Goal: Transaction & Acquisition: Purchase product/service

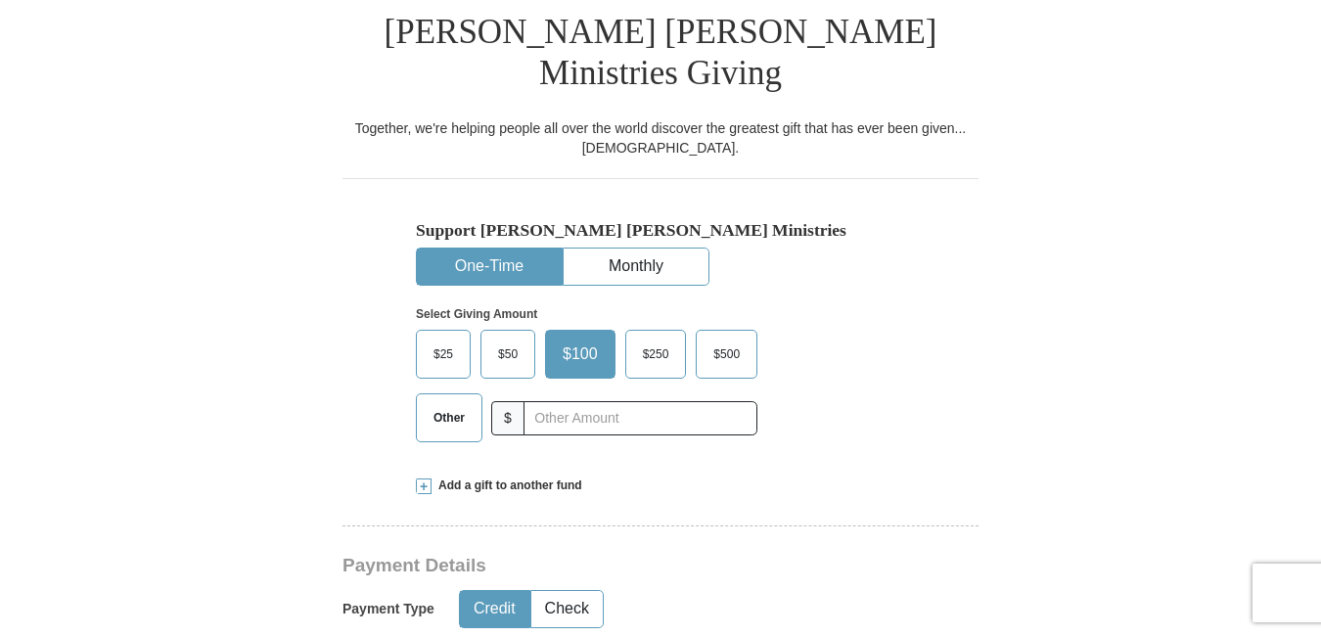
scroll to position [538, 0]
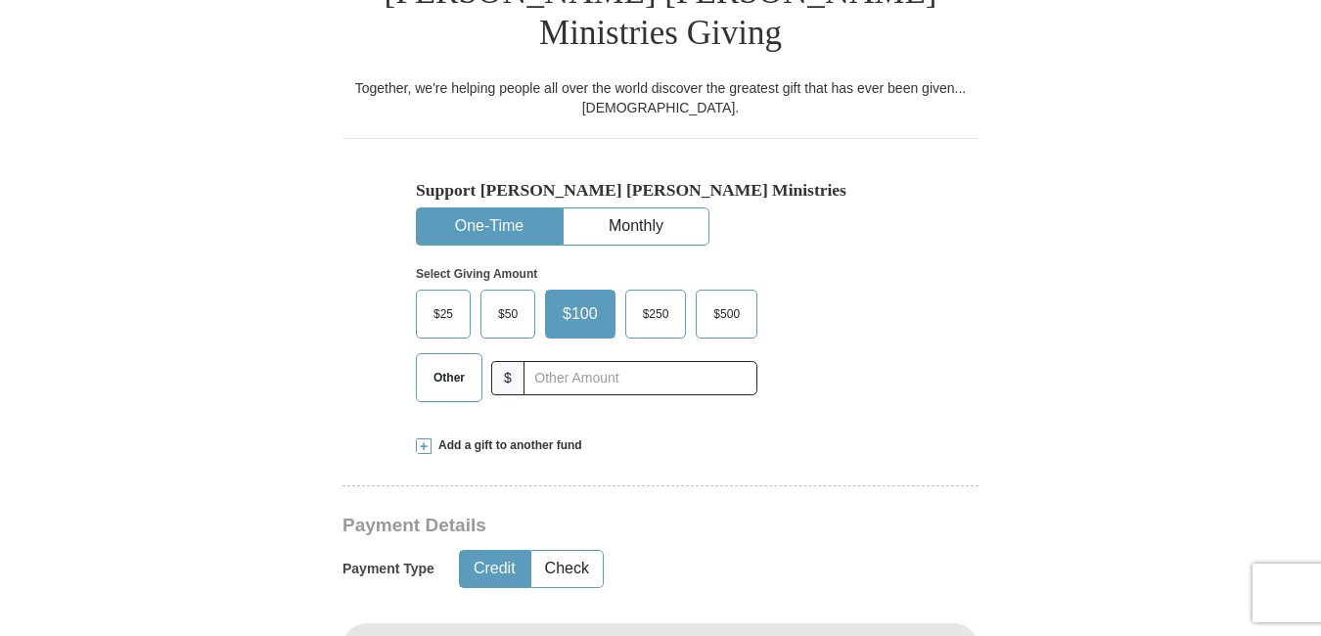
click at [443, 363] on span "Other" at bounding box center [449, 377] width 51 height 29
click at [0, 0] on input "Other" at bounding box center [0, 0] width 0 height 0
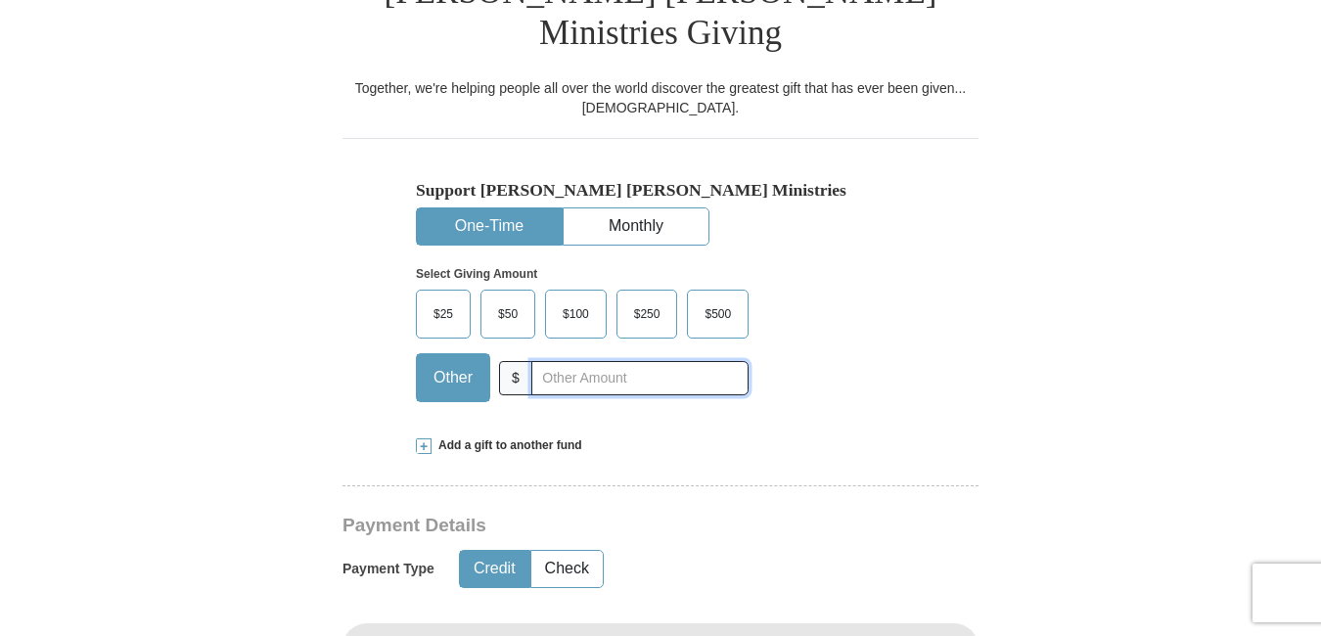
click at [570, 361] on input "text" at bounding box center [639, 378] width 217 height 34
click at [540, 361] on input "text" at bounding box center [639, 378] width 217 height 34
type input "800.00"
click at [494, 551] on button "Credit" at bounding box center [494, 569] width 69 height 36
click at [422, 438] on span at bounding box center [424, 446] width 16 height 16
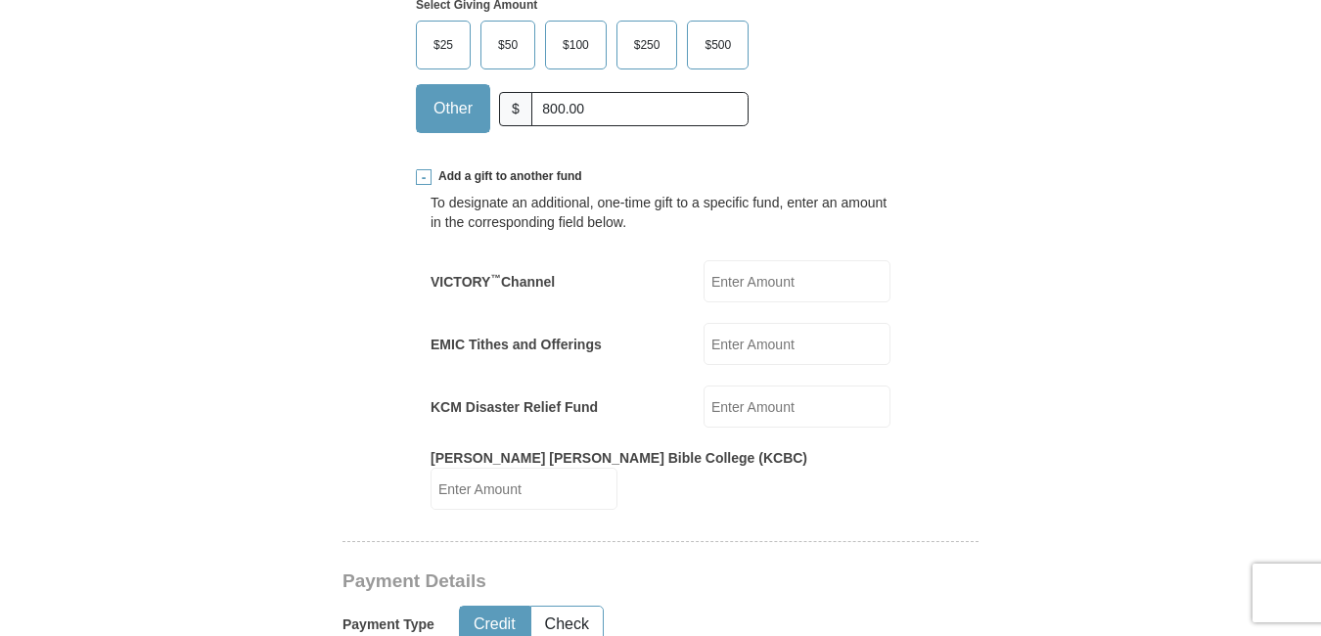
scroll to position [756, 0]
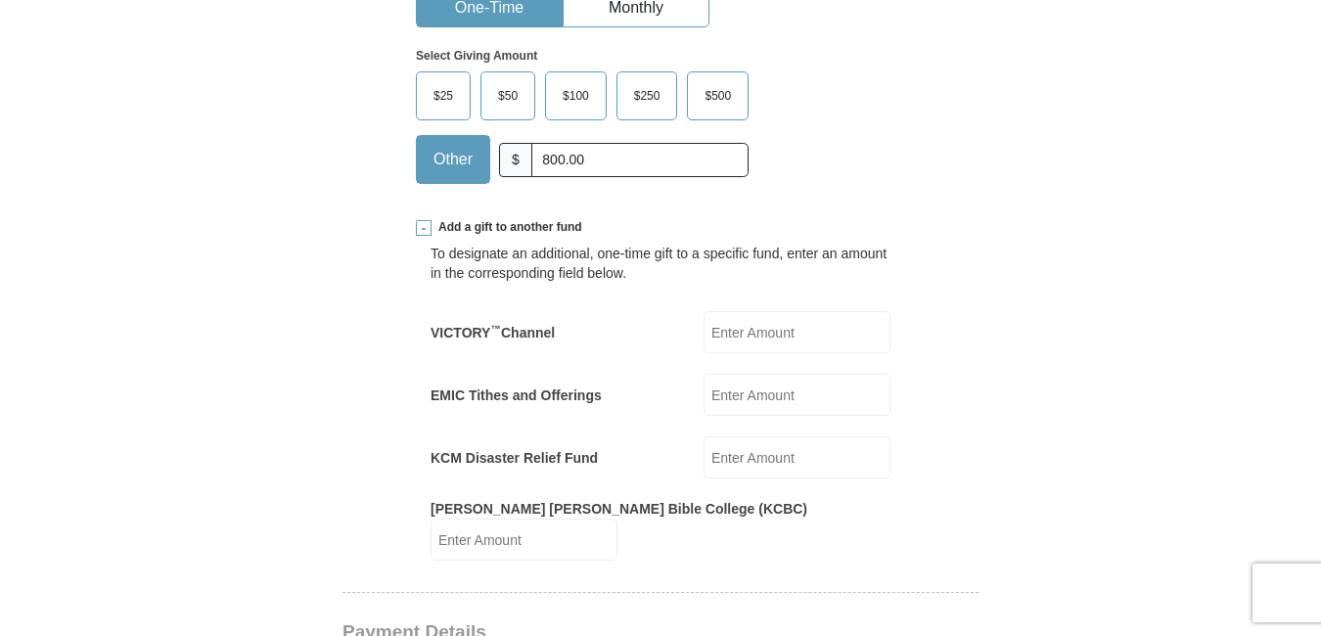
drag, startPoint x: 367, startPoint y: 237, endPoint x: 357, endPoint y: 223, distance: 16.8
click at [427, 220] on span at bounding box center [424, 228] width 16 height 16
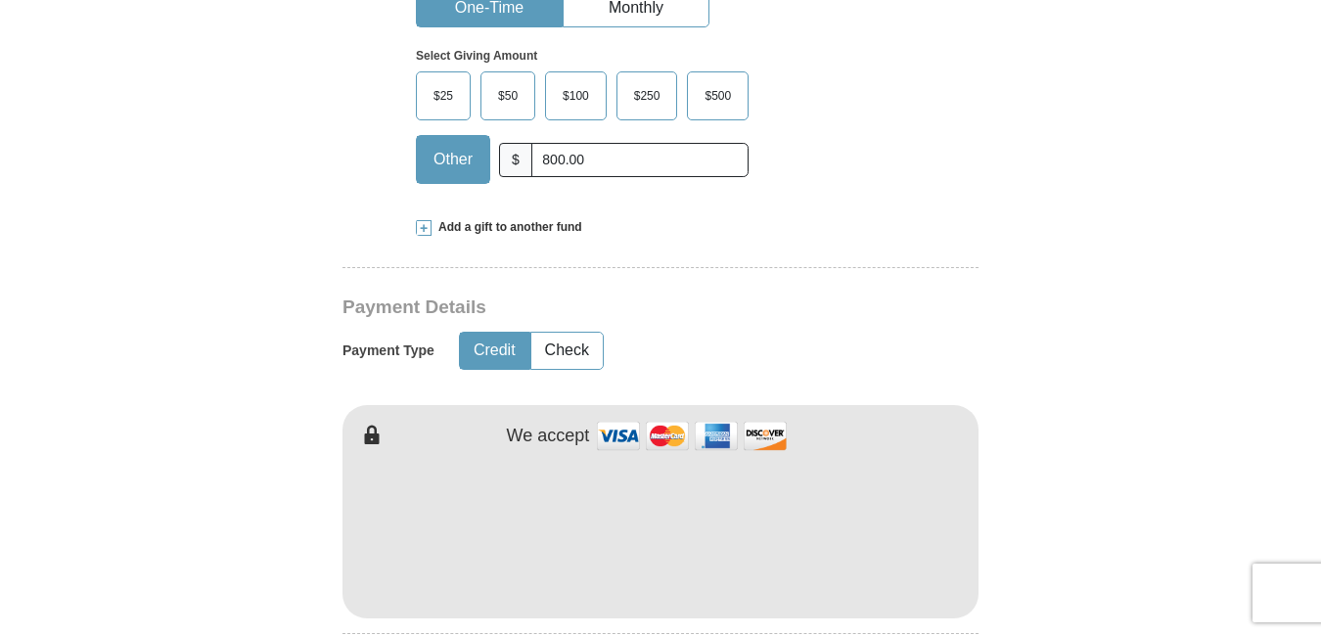
drag, startPoint x: 512, startPoint y: 308, endPoint x: 525, endPoint y: 348, distance: 42.4
click at [512, 333] on button "Credit" at bounding box center [494, 351] width 69 height 36
click at [460, 145] on span "Other" at bounding box center [453, 159] width 59 height 29
click at [0, 0] on input "Other" at bounding box center [0, 0] width 0 height 0
click at [467, 145] on span "Other" at bounding box center [453, 159] width 59 height 29
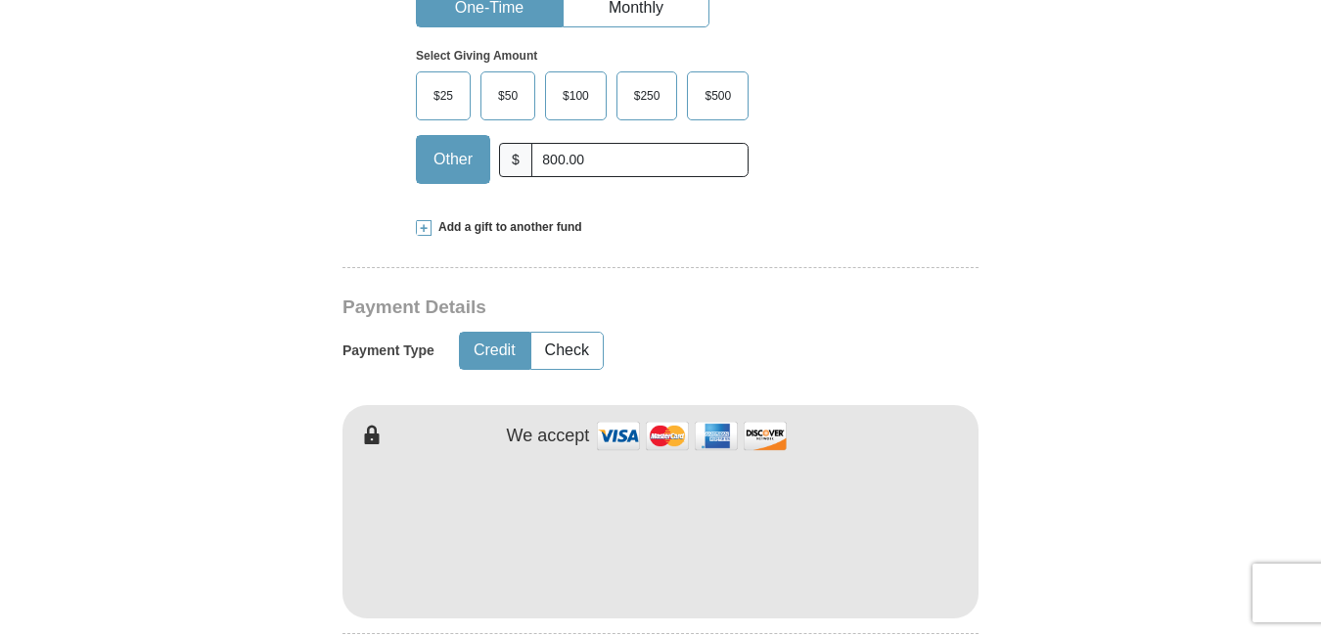
click at [0, 0] on input "Other" at bounding box center [0, 0] width 0 height 0
click at [469, 145] on span "Other" at bounding box center [453, 159] width 59 height 29
click at [0, 0] on input "Other" at bounding box center [0, 0] width 0 height 0
click at [471, 145] on span "Other" at bounding box center [453, 159] width 59 height 29
click at [0, 0] on input "Other" at bounding box center [0, 0] width 0 height 0
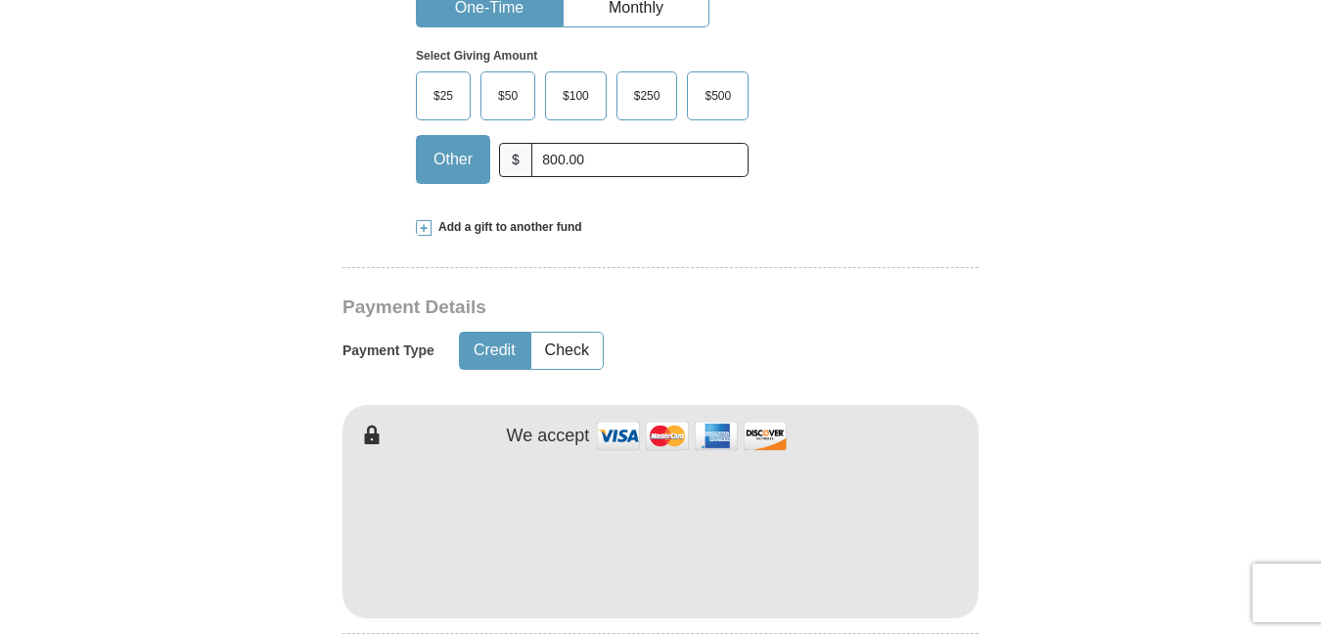
click at [480, 333] on button "Credit" at bounding box center [494, 351] width 69 height 36
click at [489, 333] on button "Credit" at bounding box center [494, 351] width 69 height 36
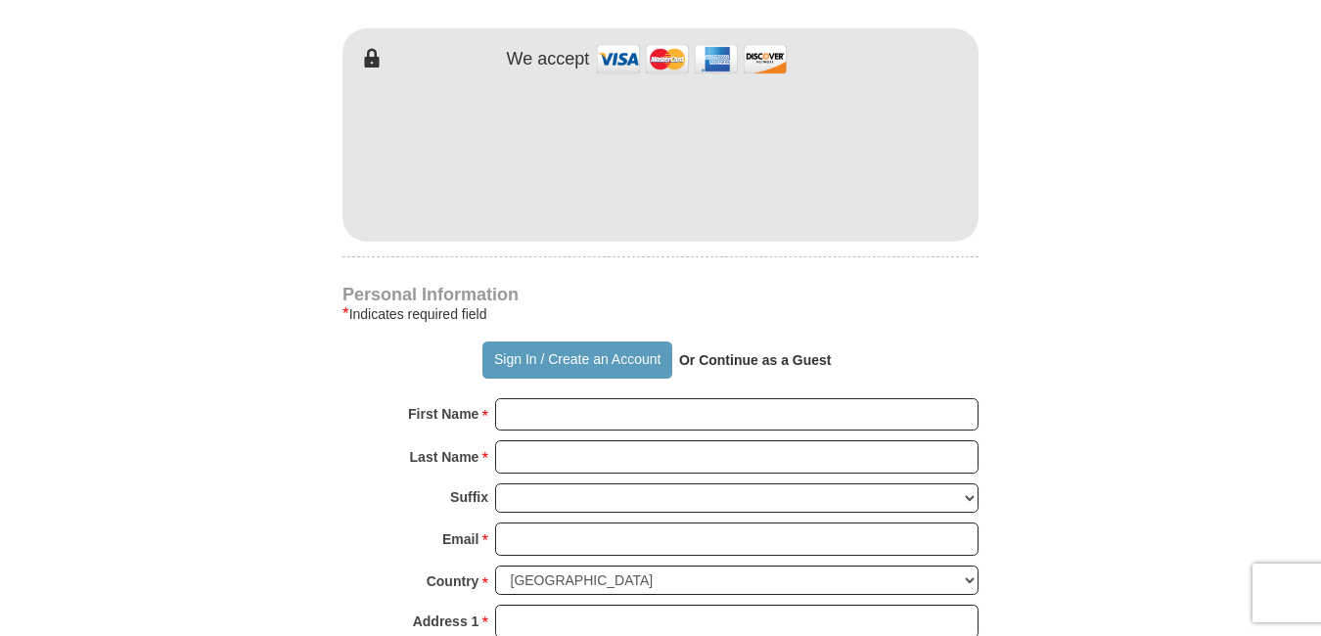
scroll to position [1134, 0]
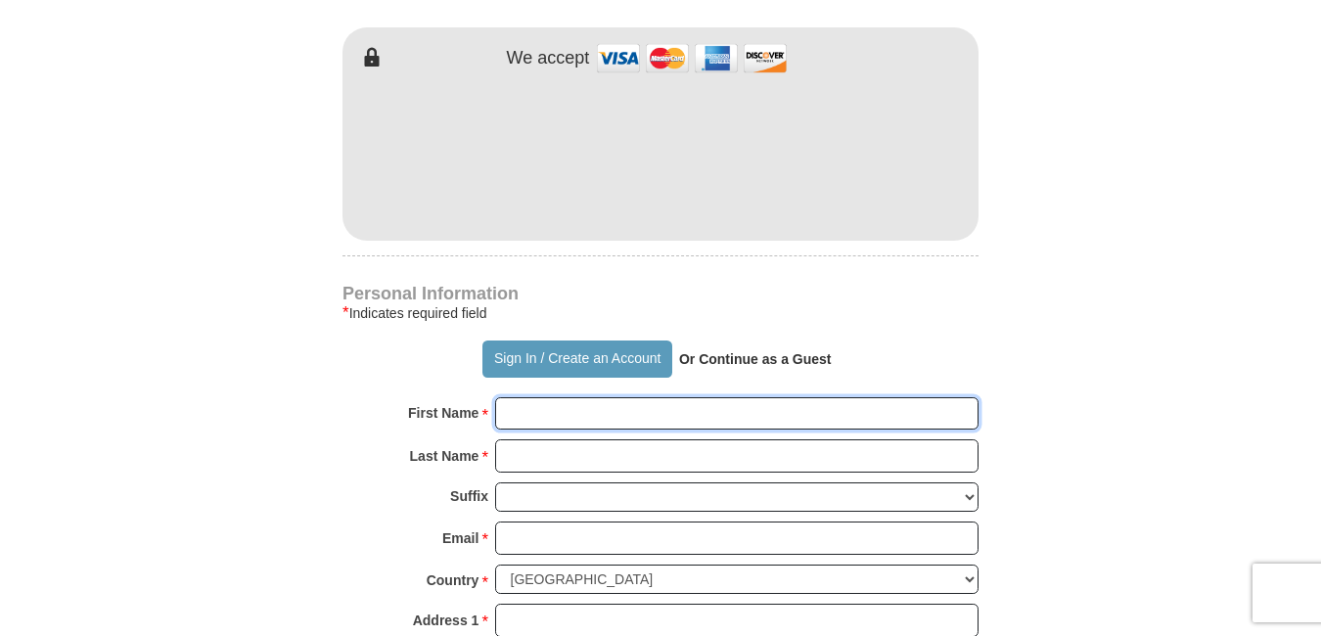
click at [535, 397] on input "First Name *" at bounding box center [736, 413] width 483 height 33
type input "[PERSON_NAME]"
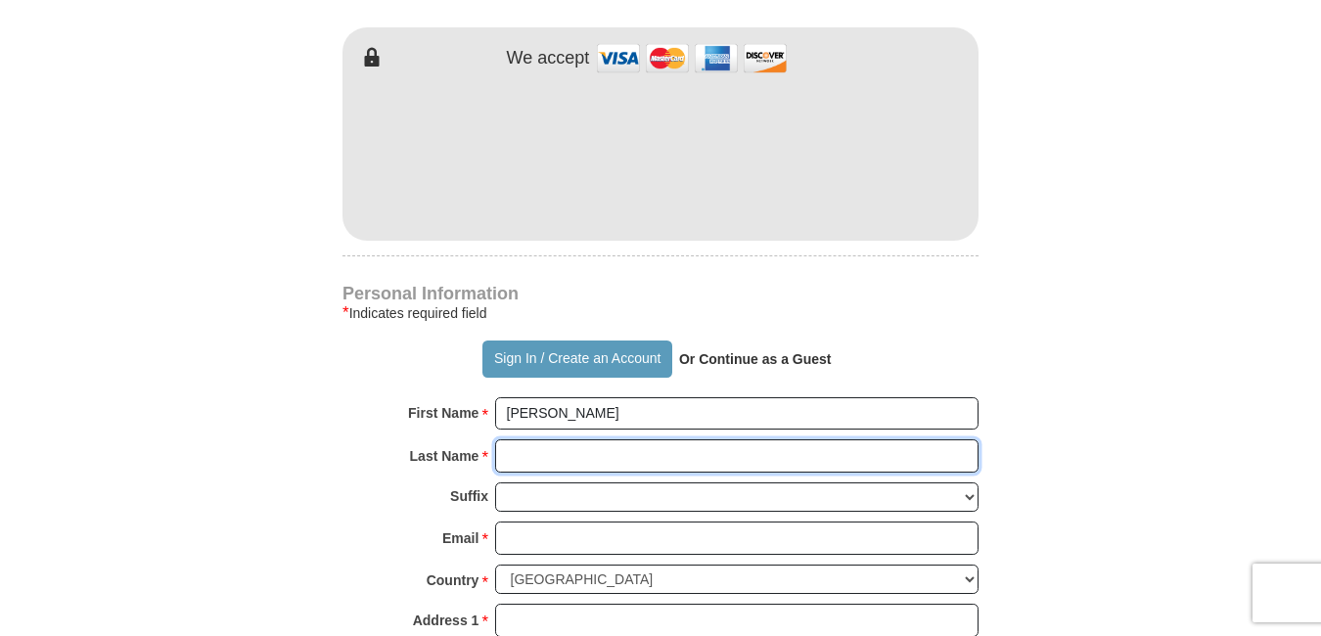
type input "Seabeck"
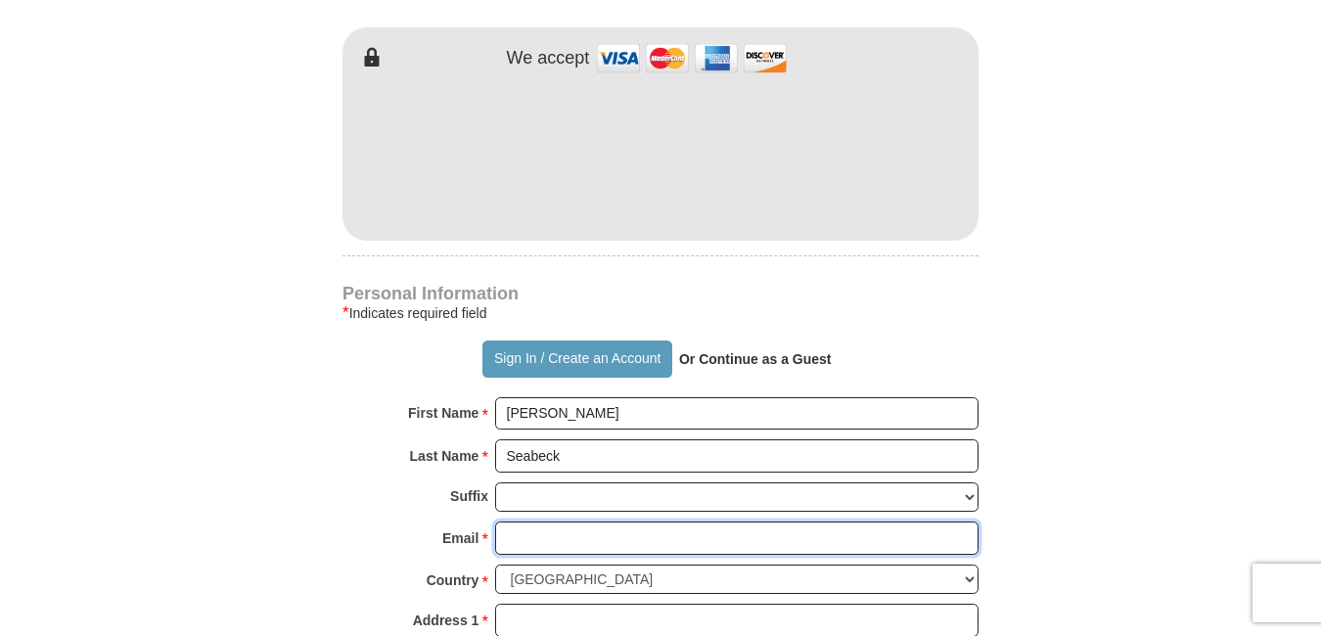
type input "[EMAIL_ADDRESS][DOMAIN_NAME]"
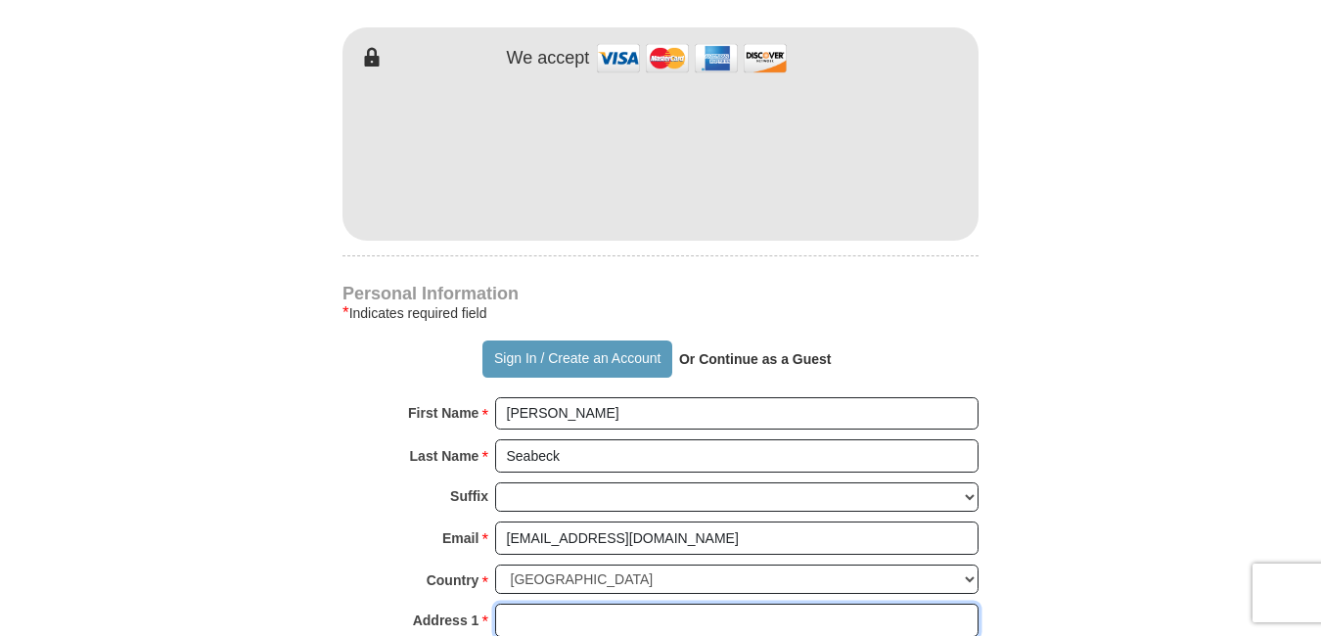
type input "[STREET_ADDRESS]"
type input "Colville"
type input "99114"
type input "5092702169"
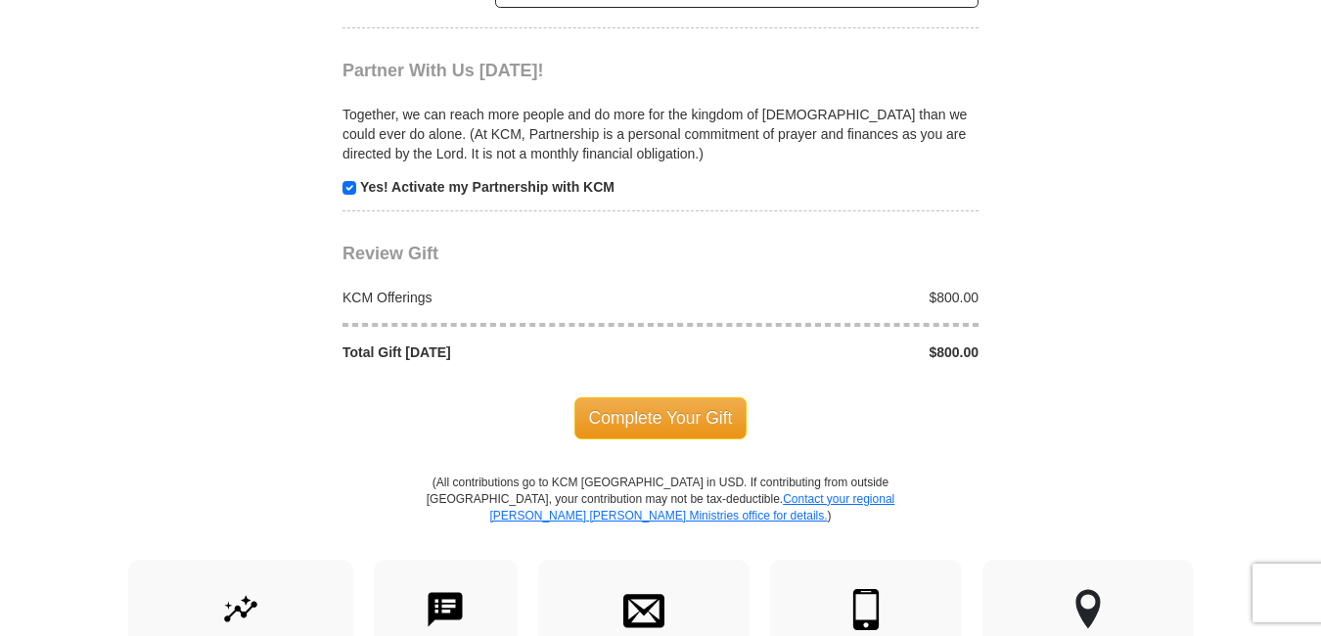
scroll to position [1960, 0]
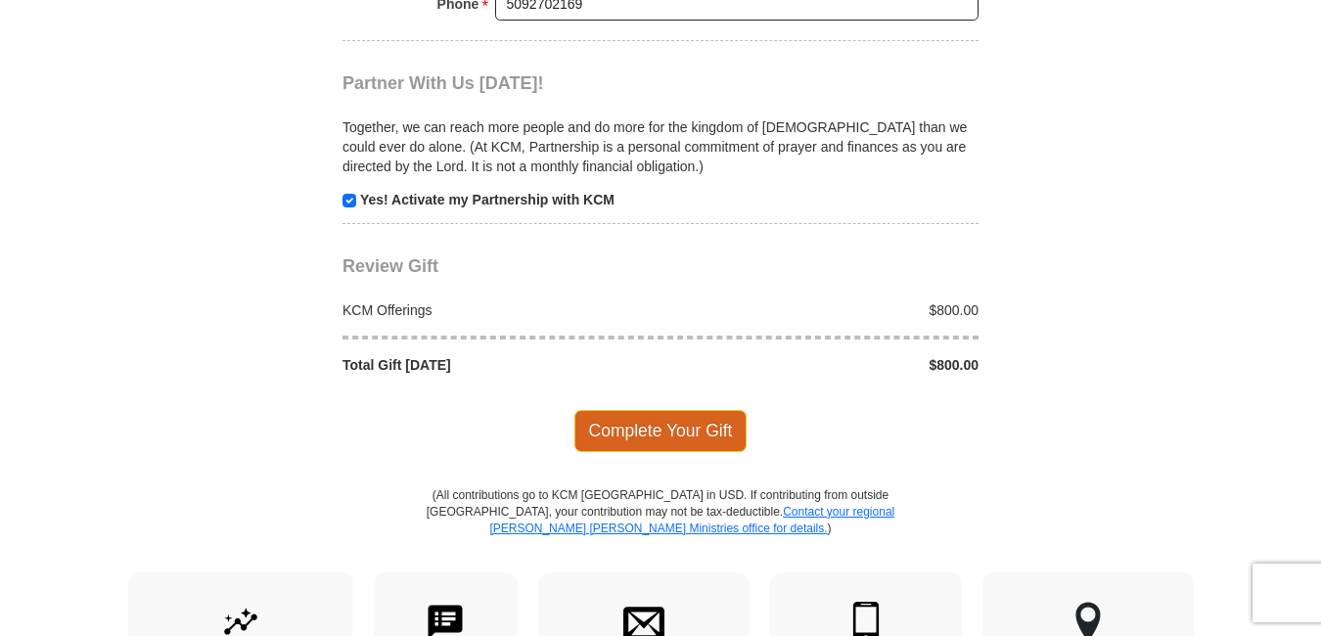
click at [635, 410] on span "Complete Your Gift" at bounding box center [660, 430] width 173 height 41
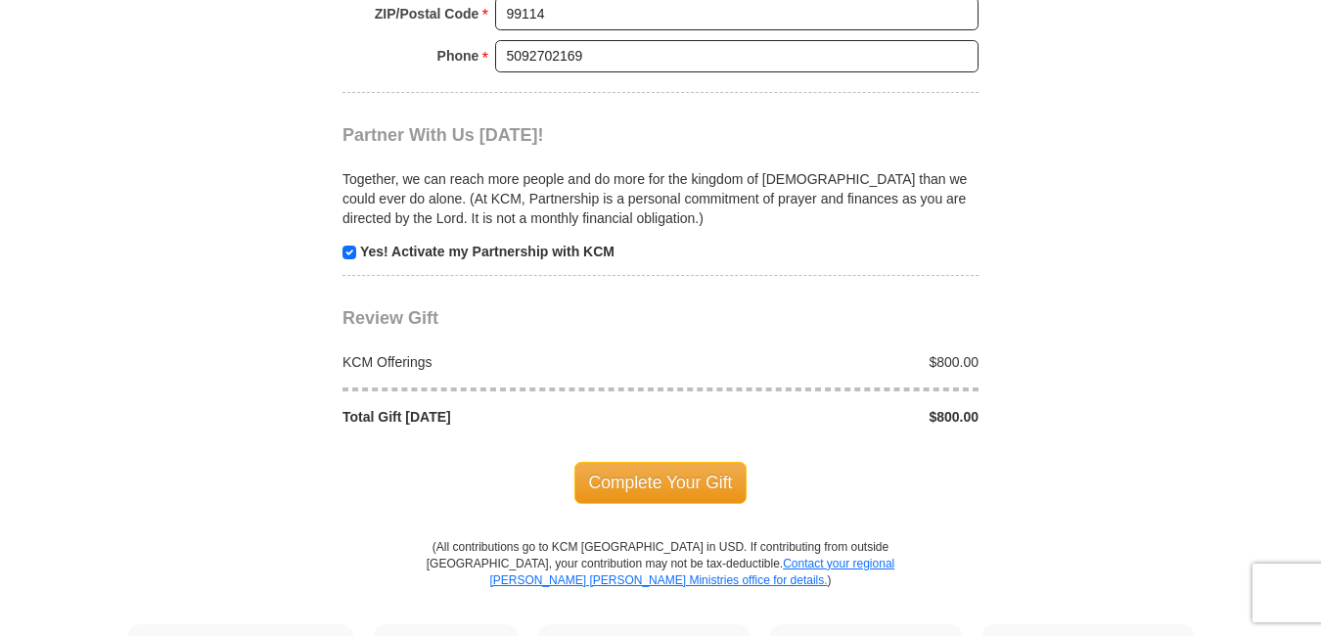
scroll to position [1806, 0]
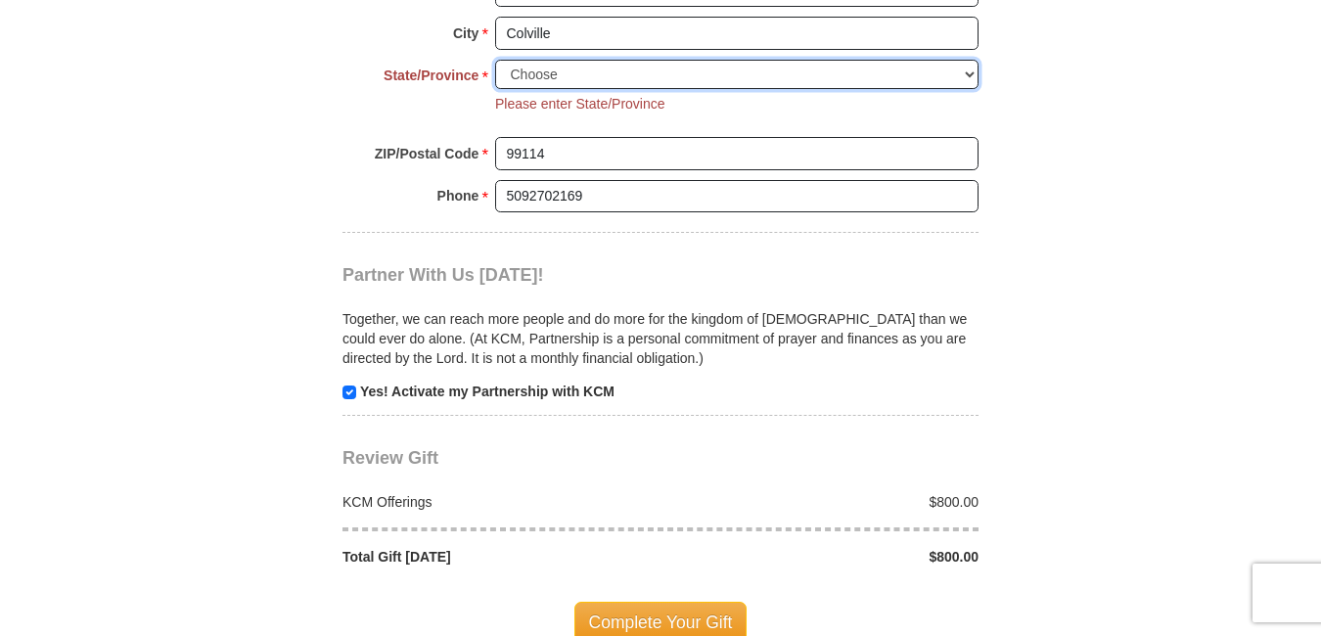
click at [575, 60] on select "Choose [US_STATE] [US_STATE] [US_STATE] [US_STATE] [US_STATE] Armed Forces Amer…" at bounding box center [736, 75] width 483 height 30
select select "WA"
click at [495, 60] on select "Choose [US_STATE] [US_STATE] [US_STATE] [US_STATE] [US_STATE] Armed Forces Amer…" at bounding box center [736, 75] width 483 height 30
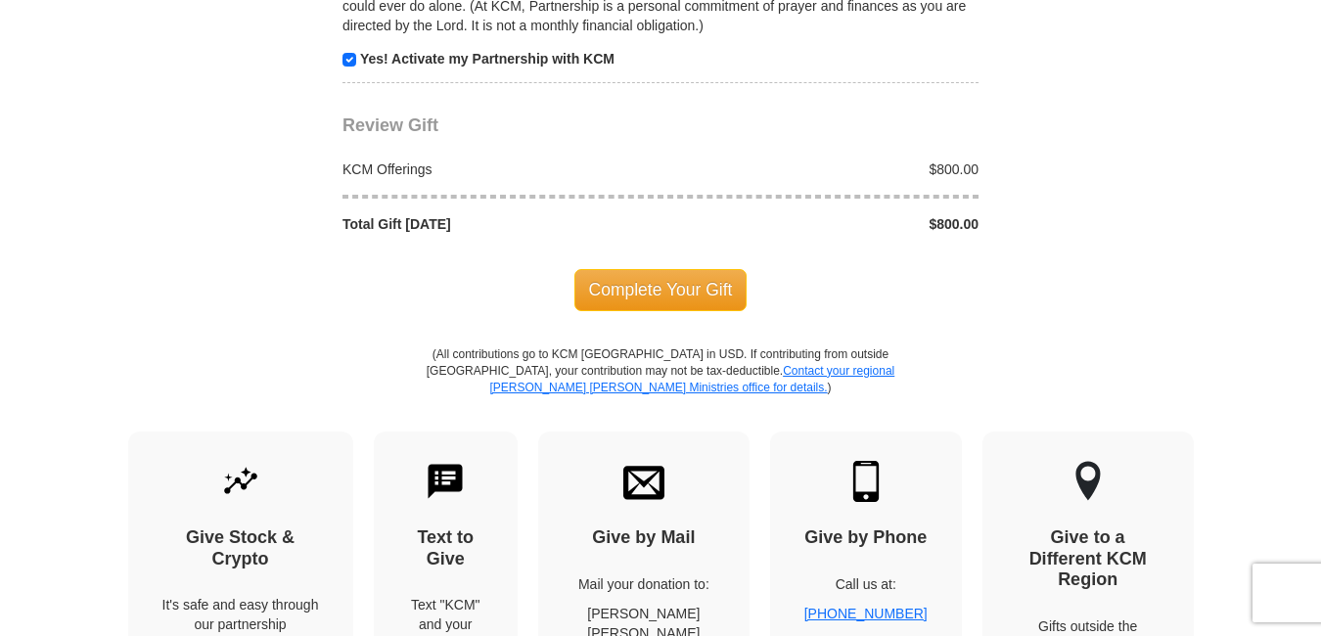
scroll to position [2127, 0]
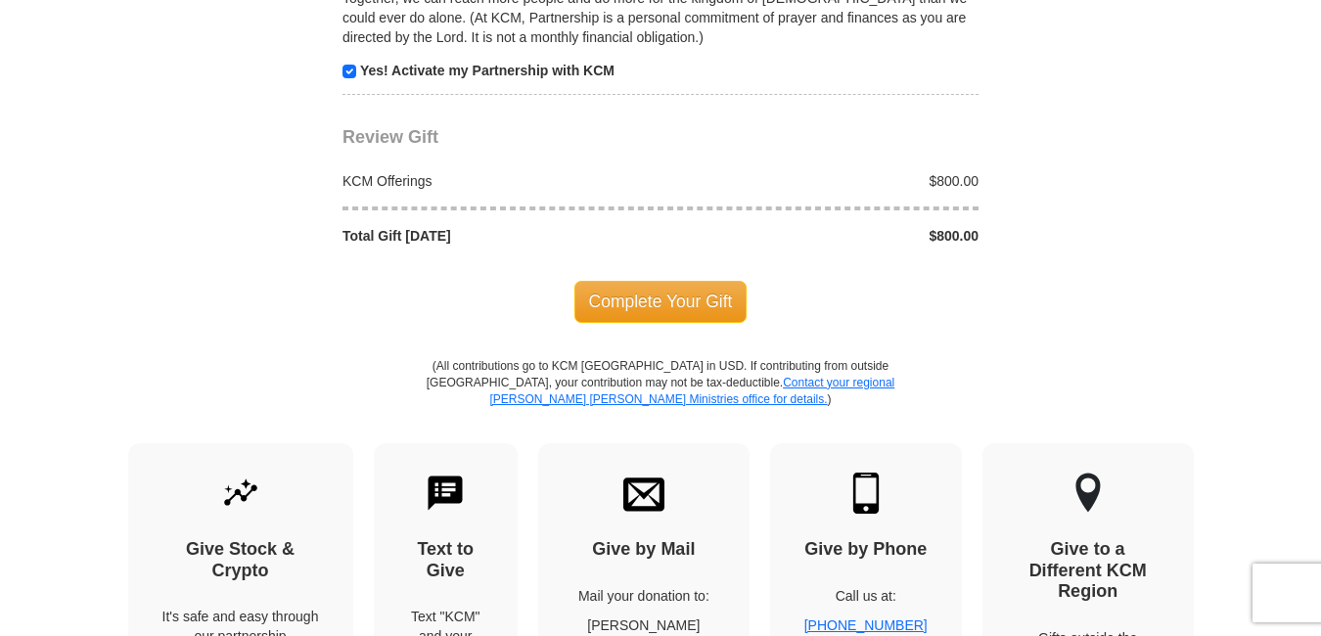
click at [702, 281] on span "Complete Your Gift" at bounding box center [660, 301] width 173 height 41
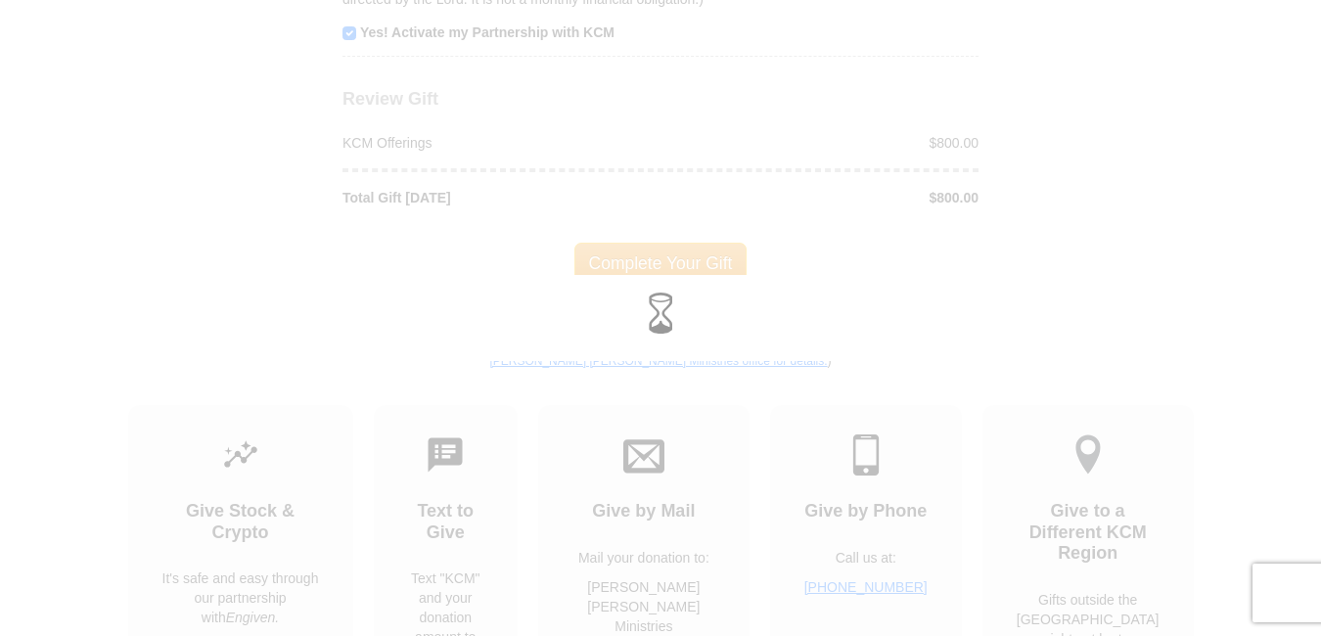
scroll to position [2089, 0]
